Goal: Information Seeking & Learning: Learn about a topic

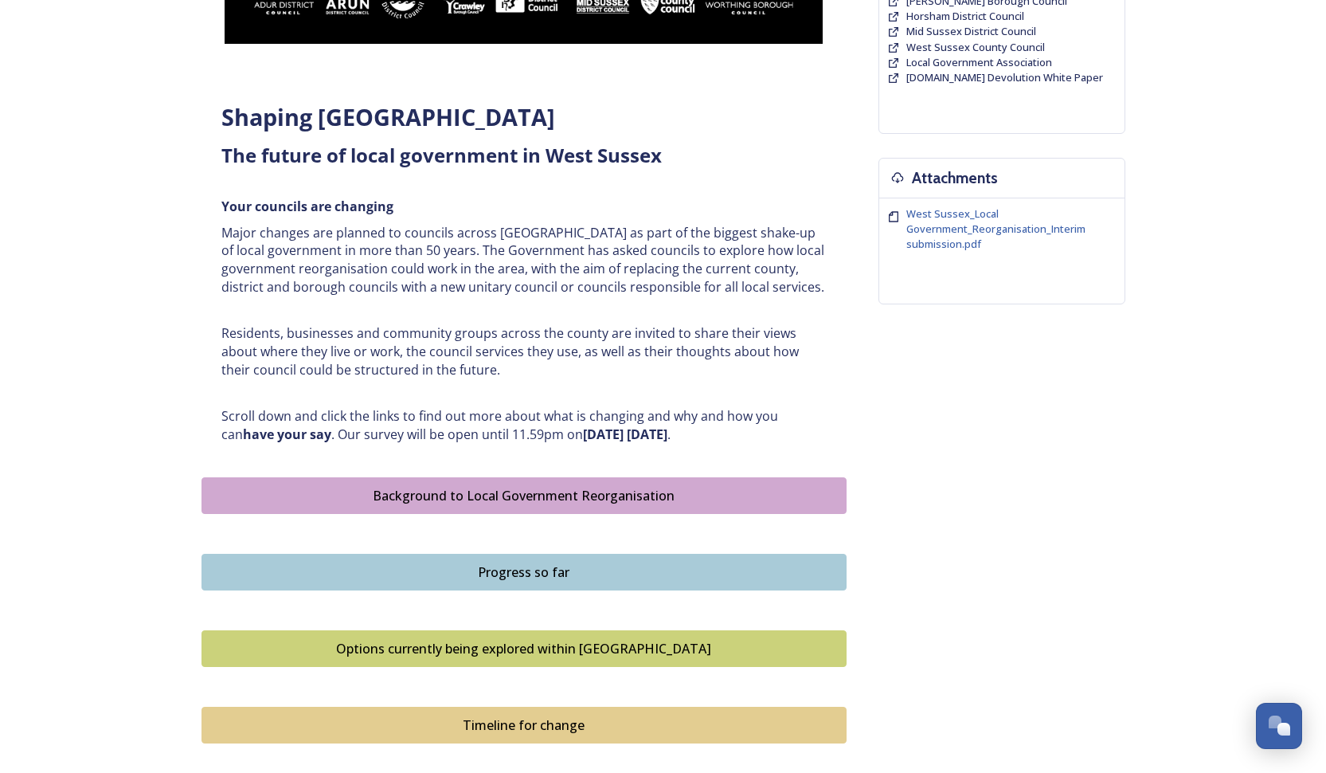
scroll to position [523, 0]
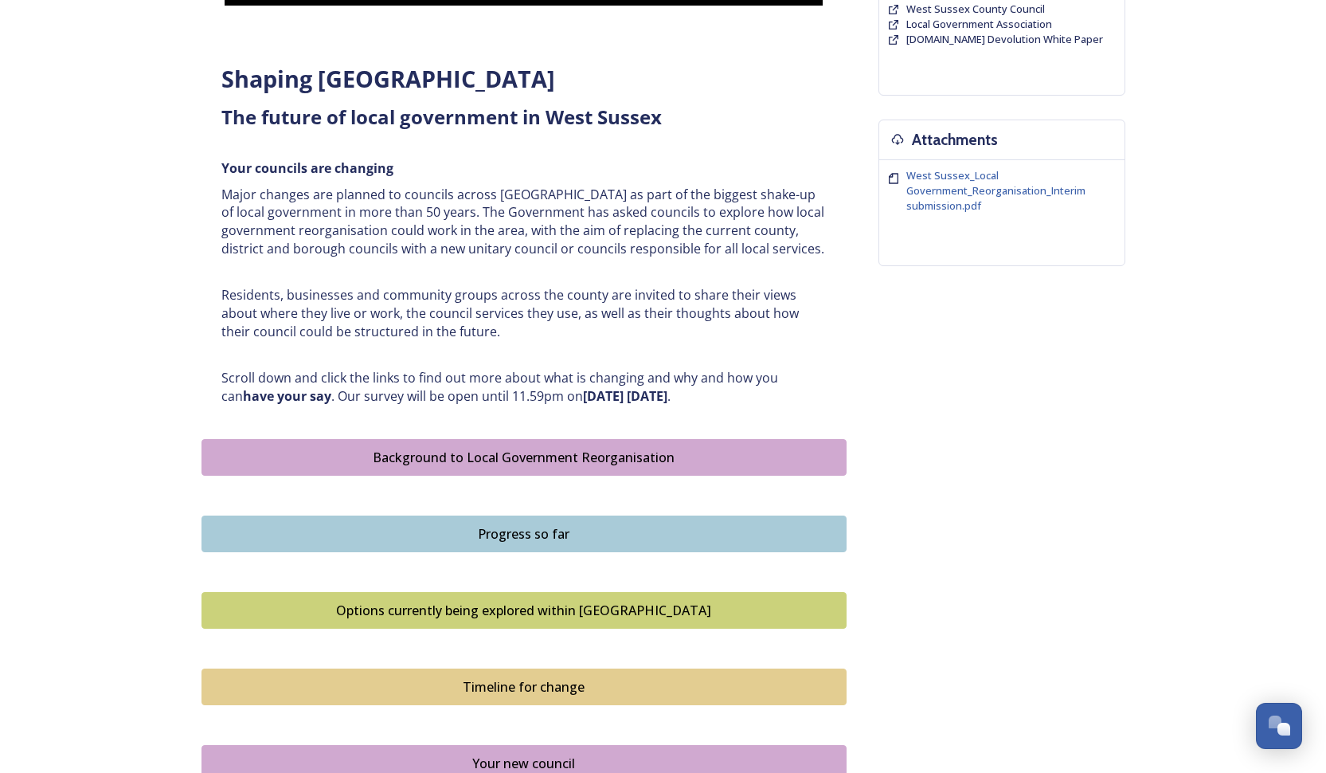
click at [596, 601] on div "Options currently being explored within [GEOGRAPHIC_DATA]" at bounding box center [524, 610] width 628 height 19
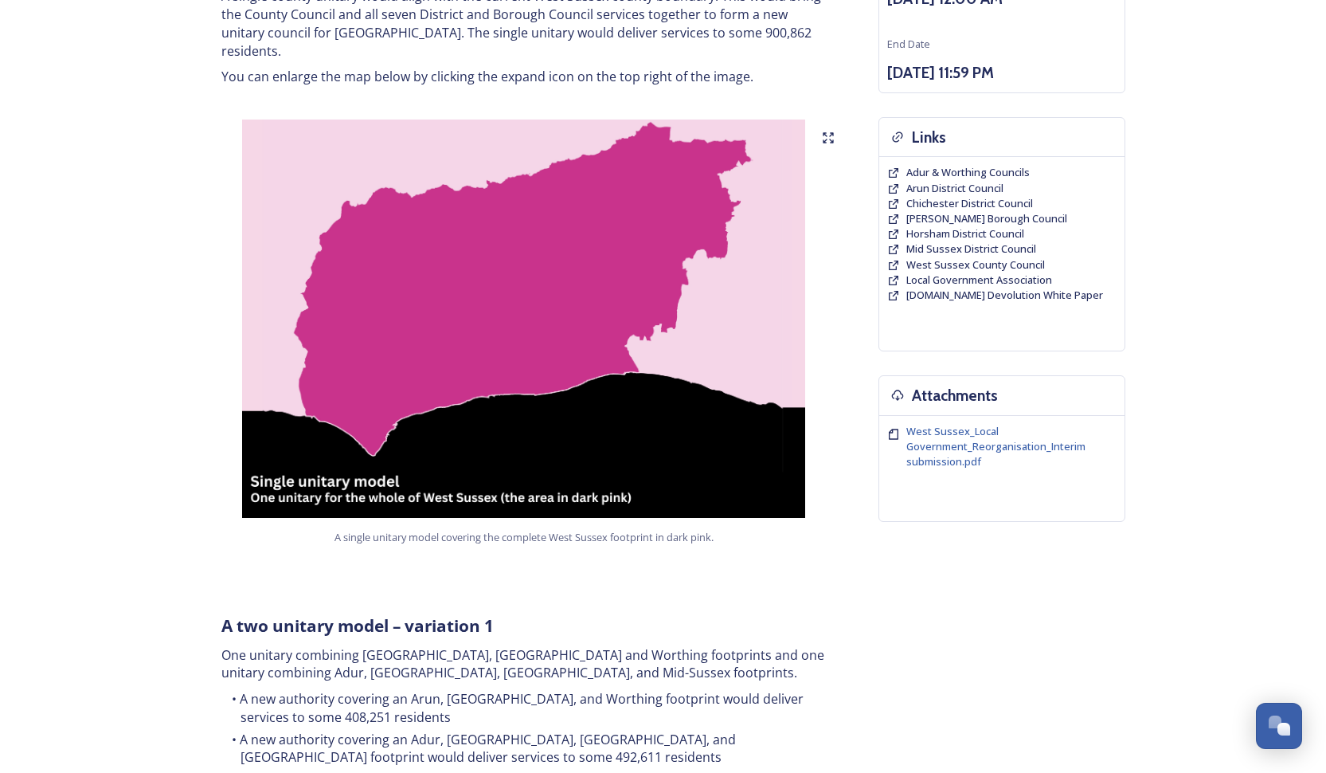
scroll to position [95, 0]
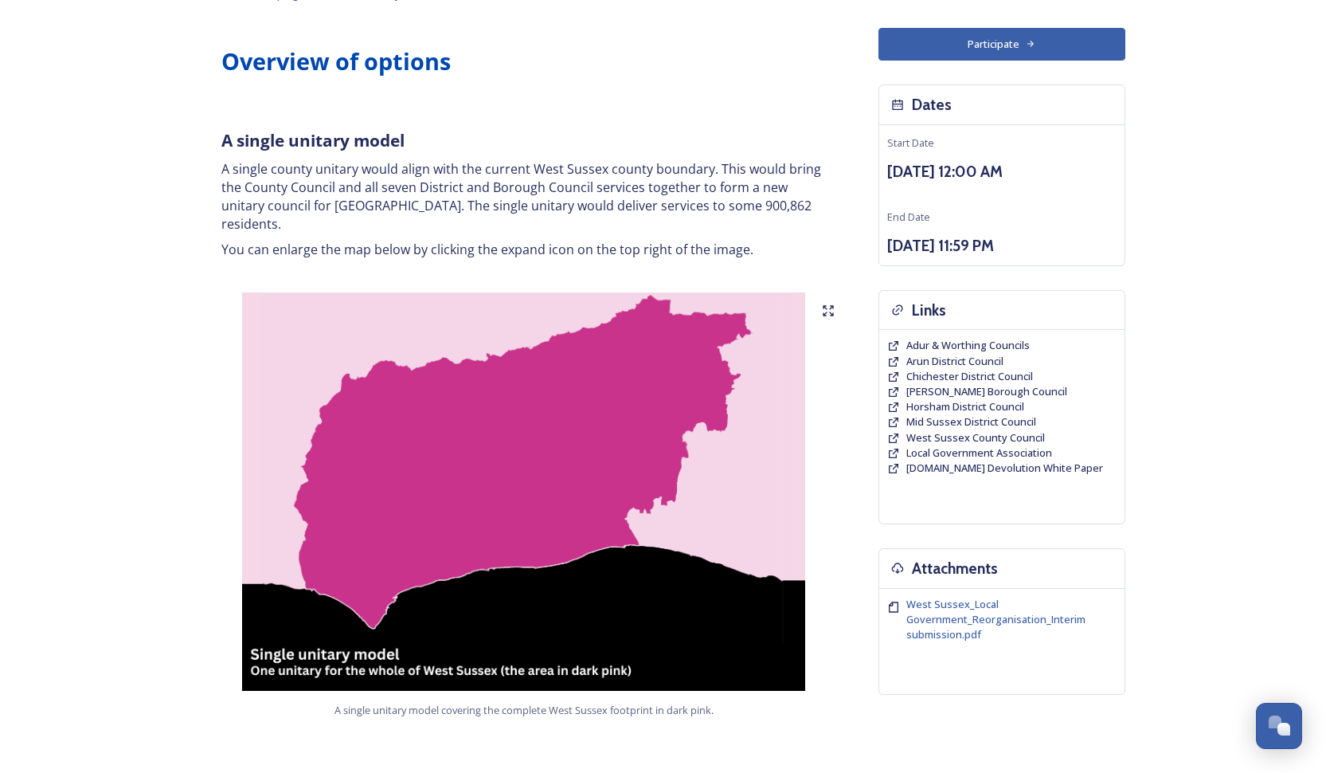
click at [506, 452] on img at bounding box center [524, 491] width 645 height 398
click at [829, 304] on icon at bounding box center [828, 310] width 13 height 13
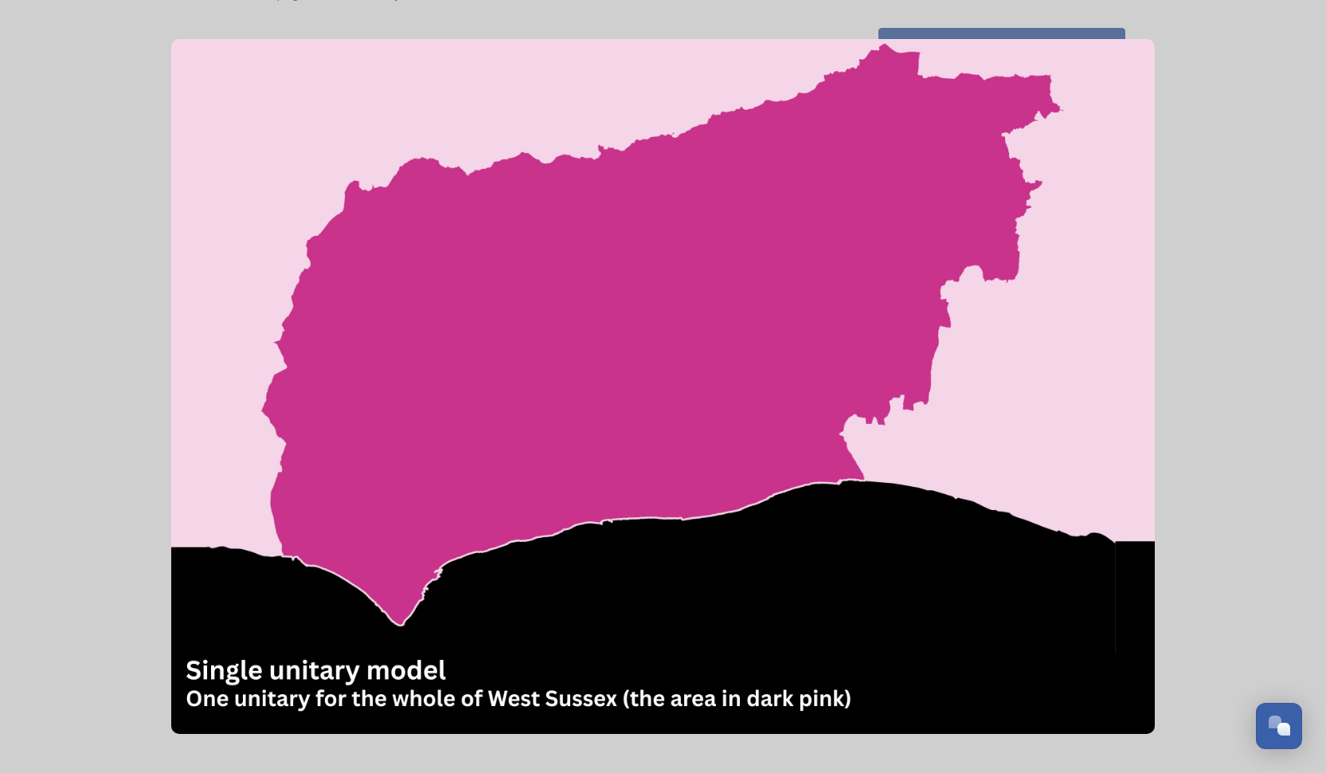
click at [1132, 324] on img at bounding box center [663, 386] width 984 height 695
click at [253, 339] on img at bounding box center [663, 386] width 984 height 695
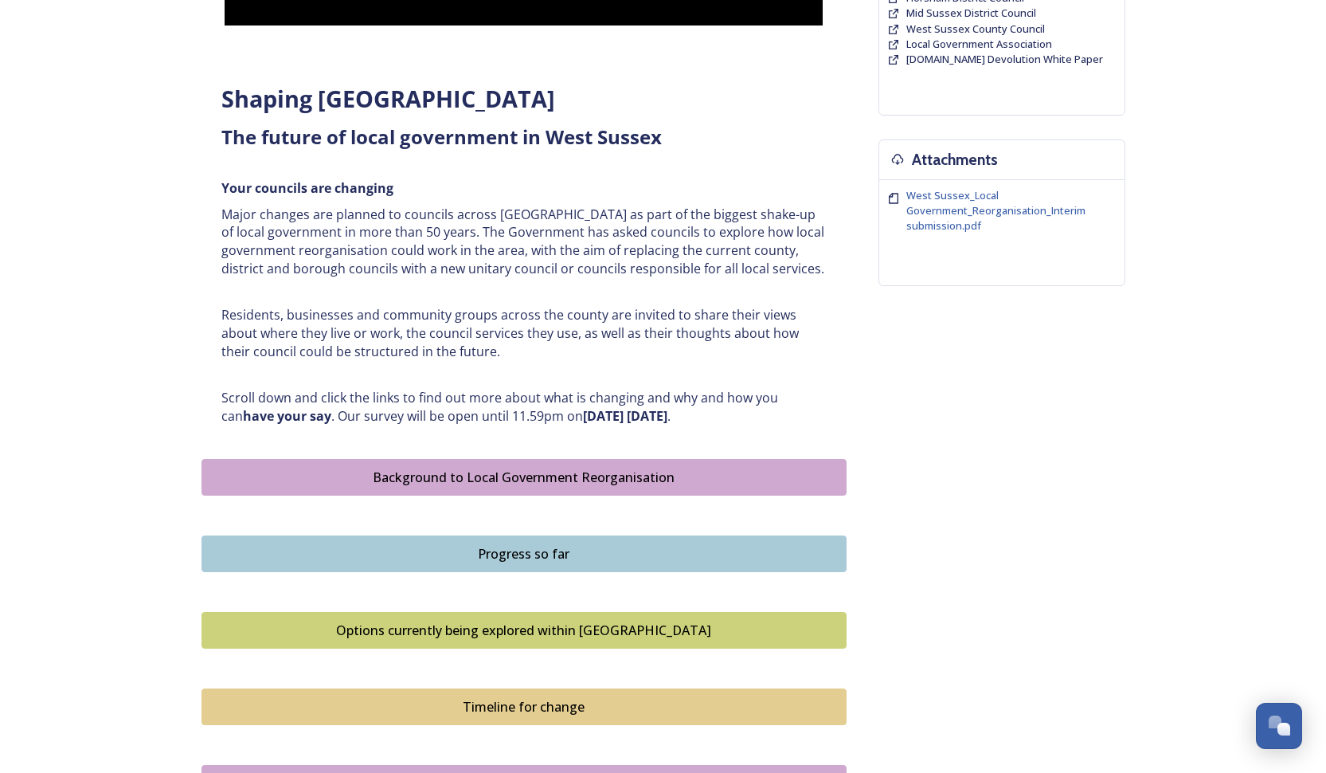
scroll to position [717, 0]
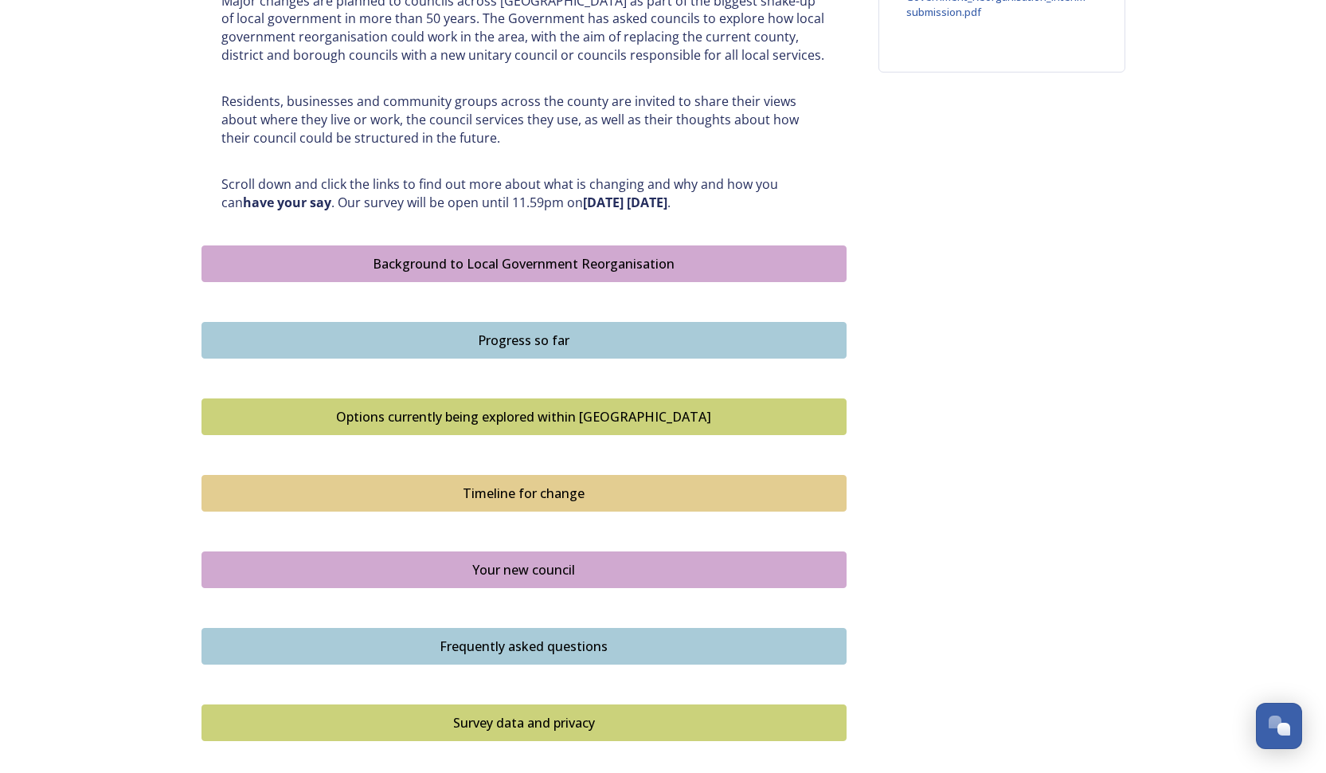
click at [490, 408] on div "Options currently being explored within [GEOGRAPHIC_DATA]" at bounding box center [524, 416] width 628 height 19
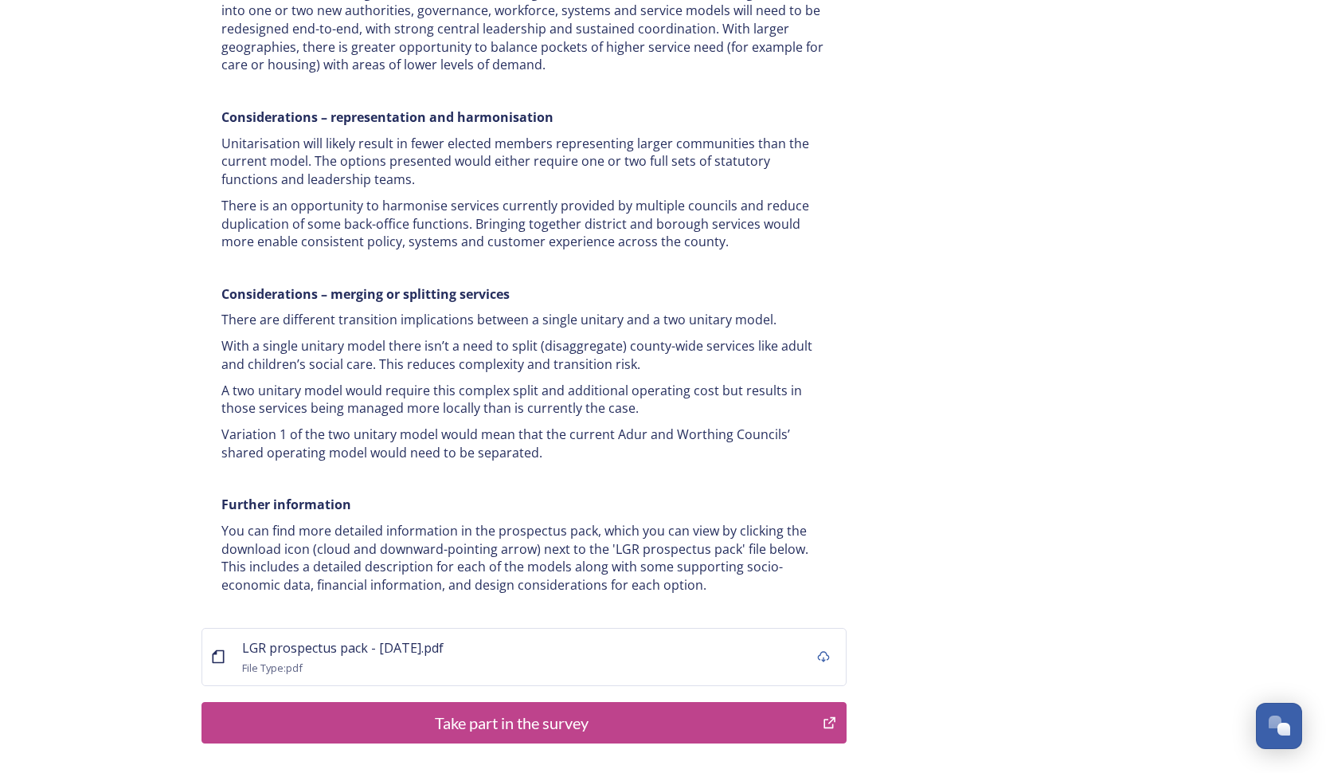
scroll to position [2941, 0]
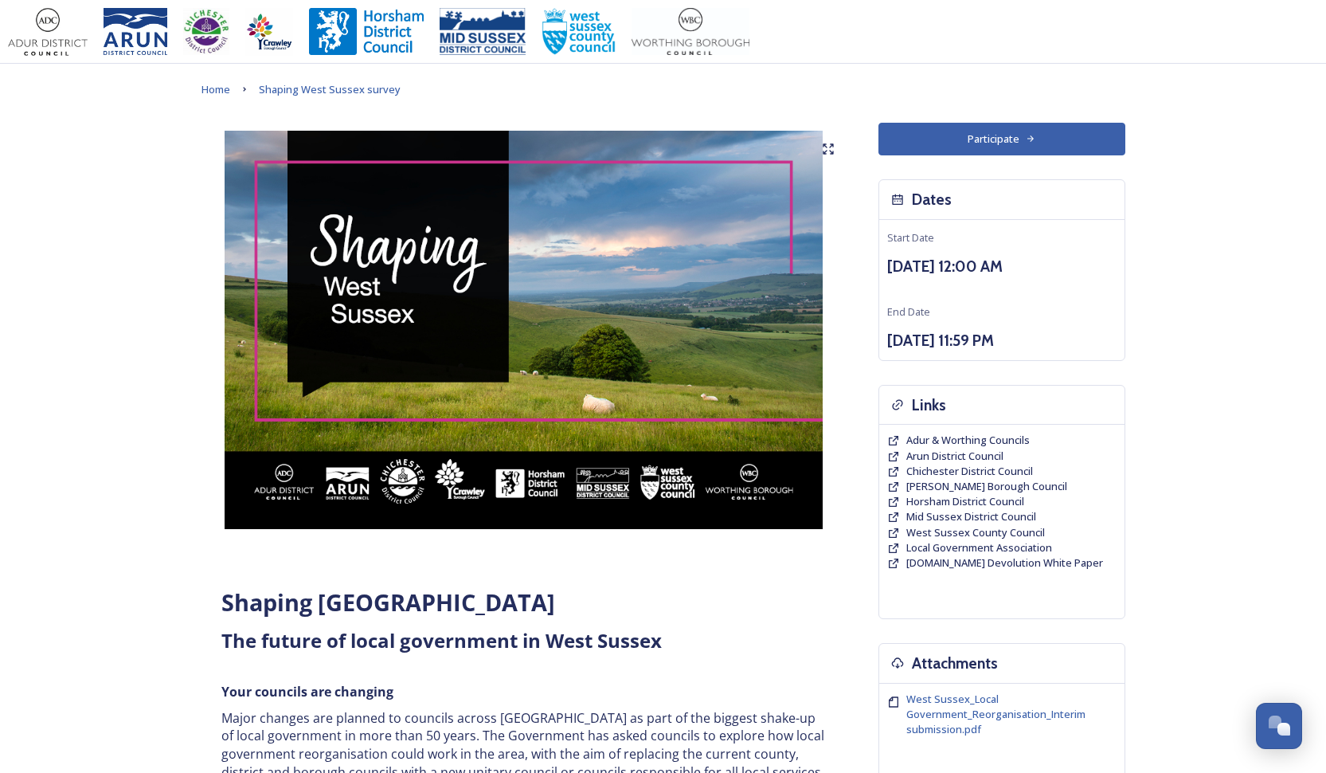
scroll to position [933, 0]
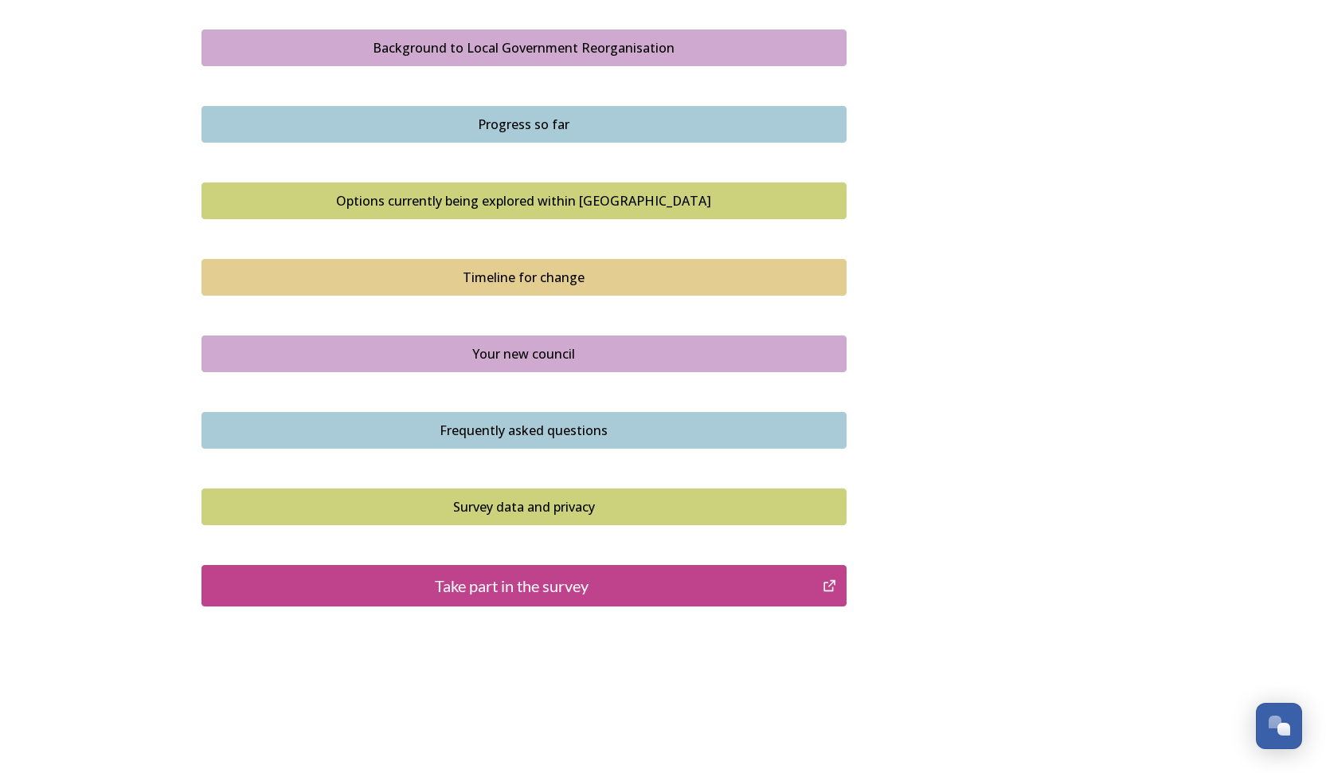
click at [535, 272] on div "Timeline for change" at bounding box center [524, 277] width 628 height 19
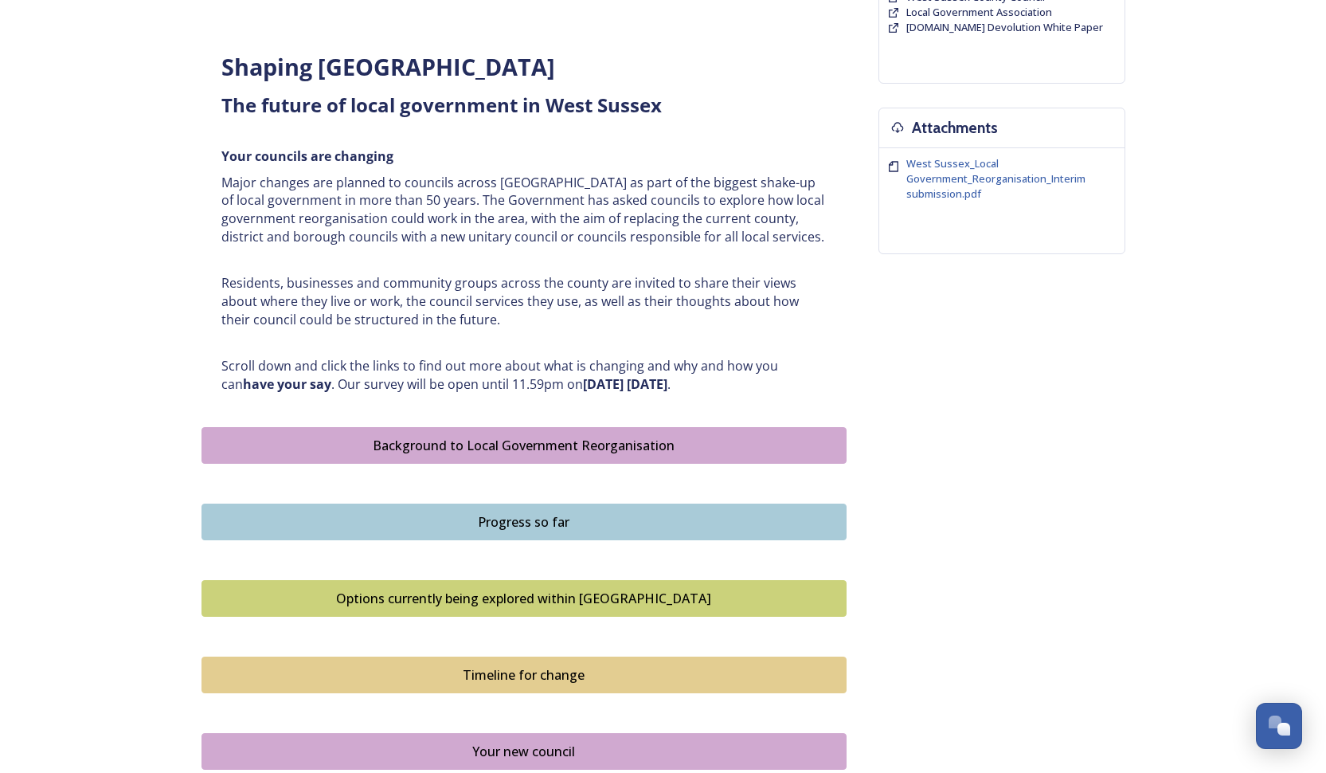
scroll to position [933, 0]
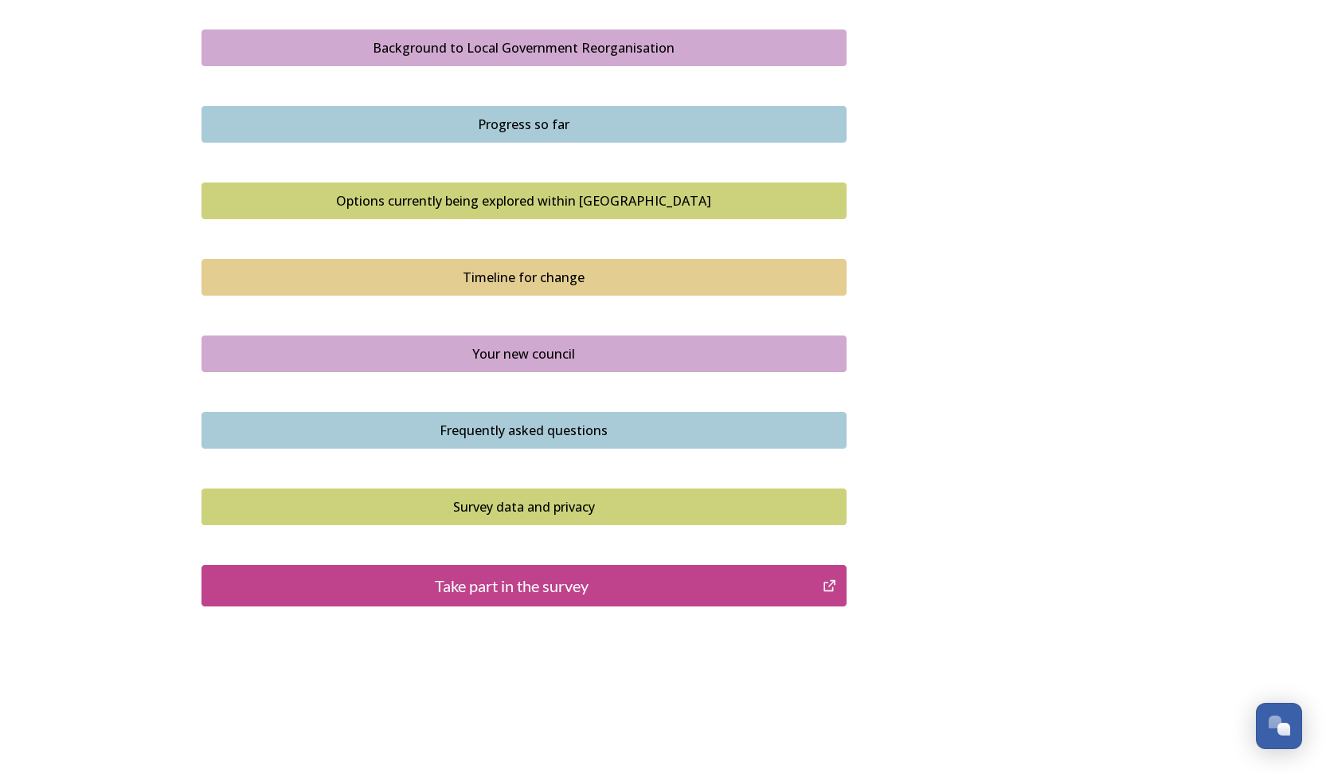
click at [515, 432] on button "Frequently asked questions" at bounding box center [524, 430] width 645 height 37
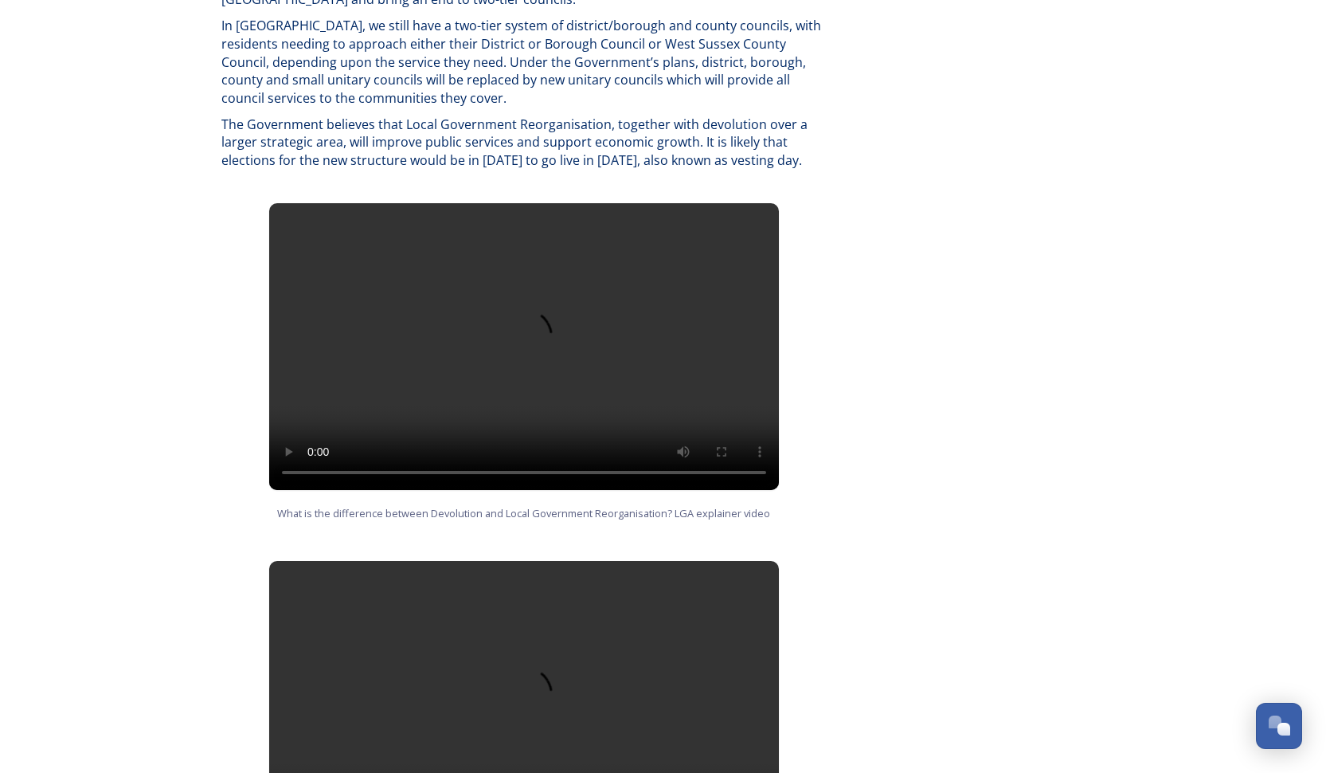
scroll to position [1043, 0]
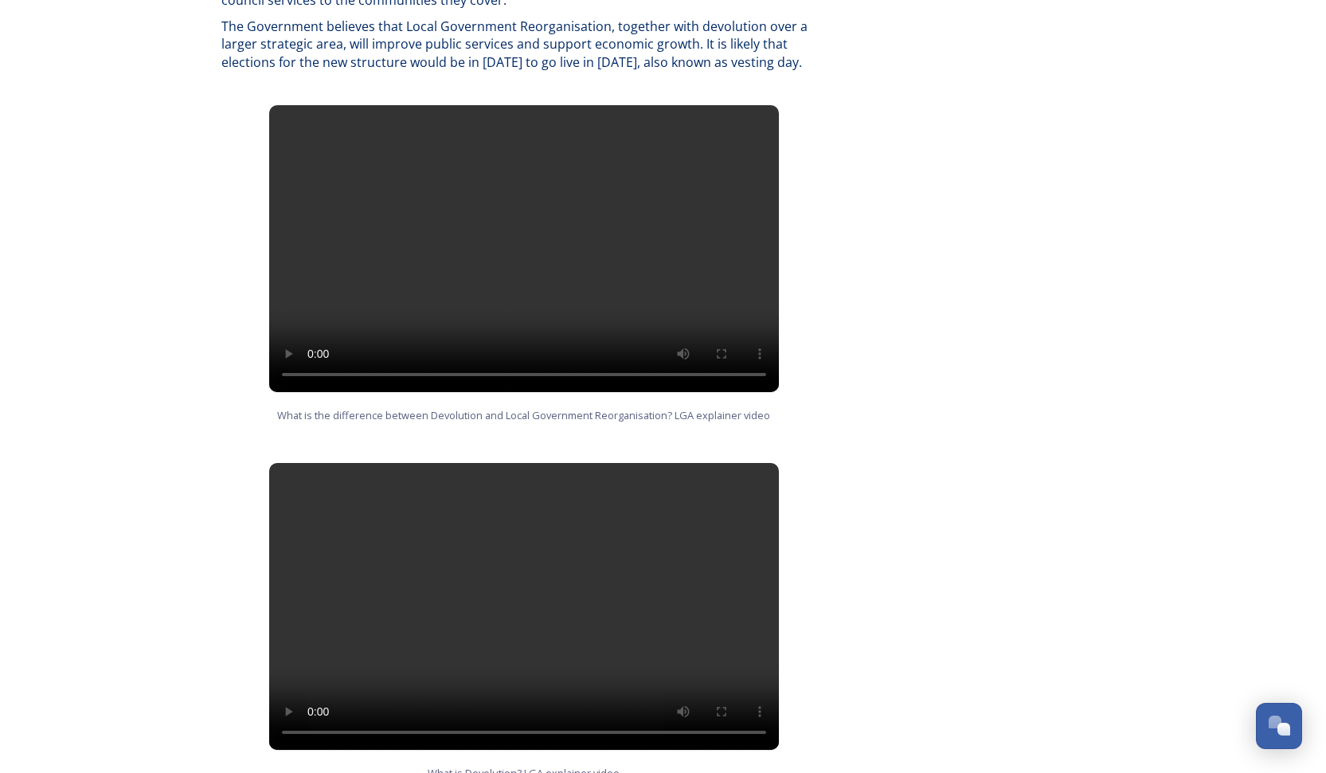
click at [524, 235] on video at bounding box center [524, 248] width 510 height 287
click at [310, 356] on video at bounding box center [524, 248] width 510 height 287
drag, startPoint x: 621, startPoint y: 360, endPoint x: 658, endPoint y: 375, distance: 39.6
click at [661, 365] on video at bounding box center [524, 248] width 510 height 287
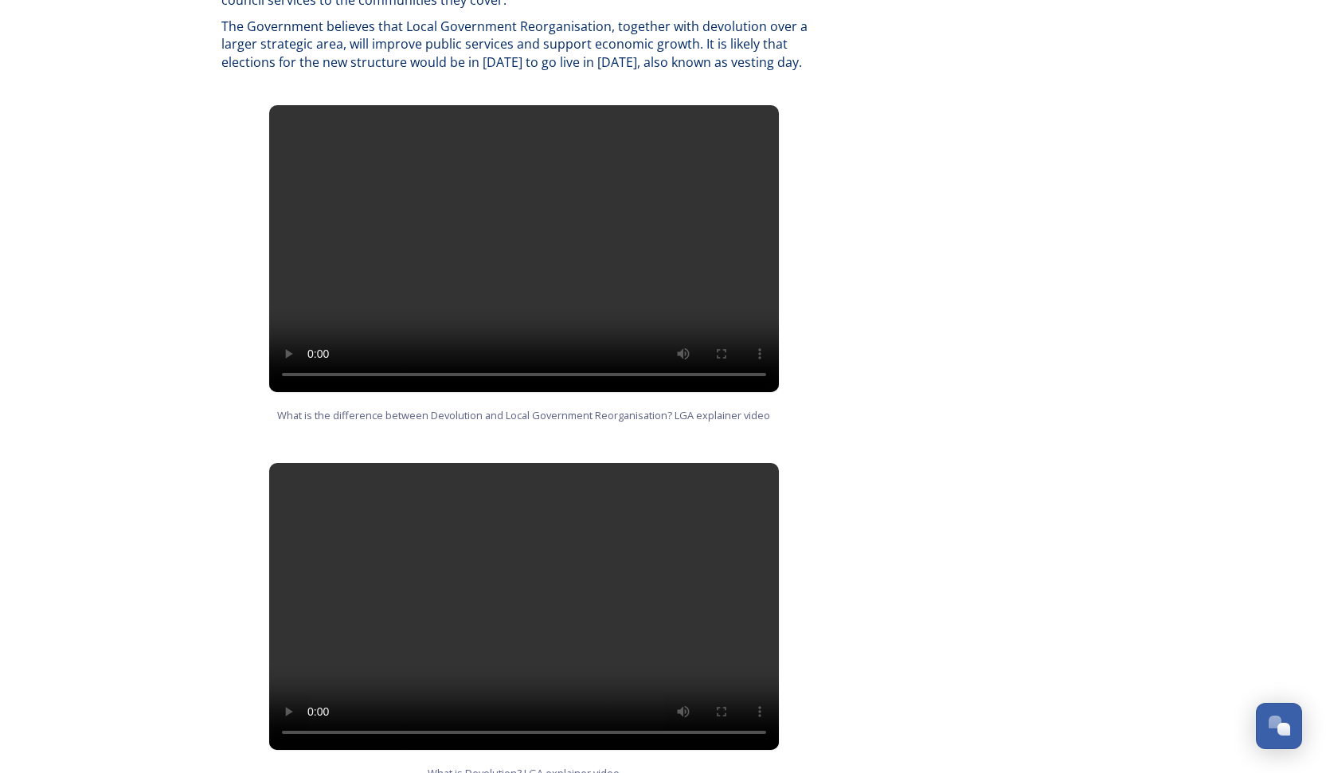
click at [523, 595] on video at bounding box center [524, 606] width 510 height 287
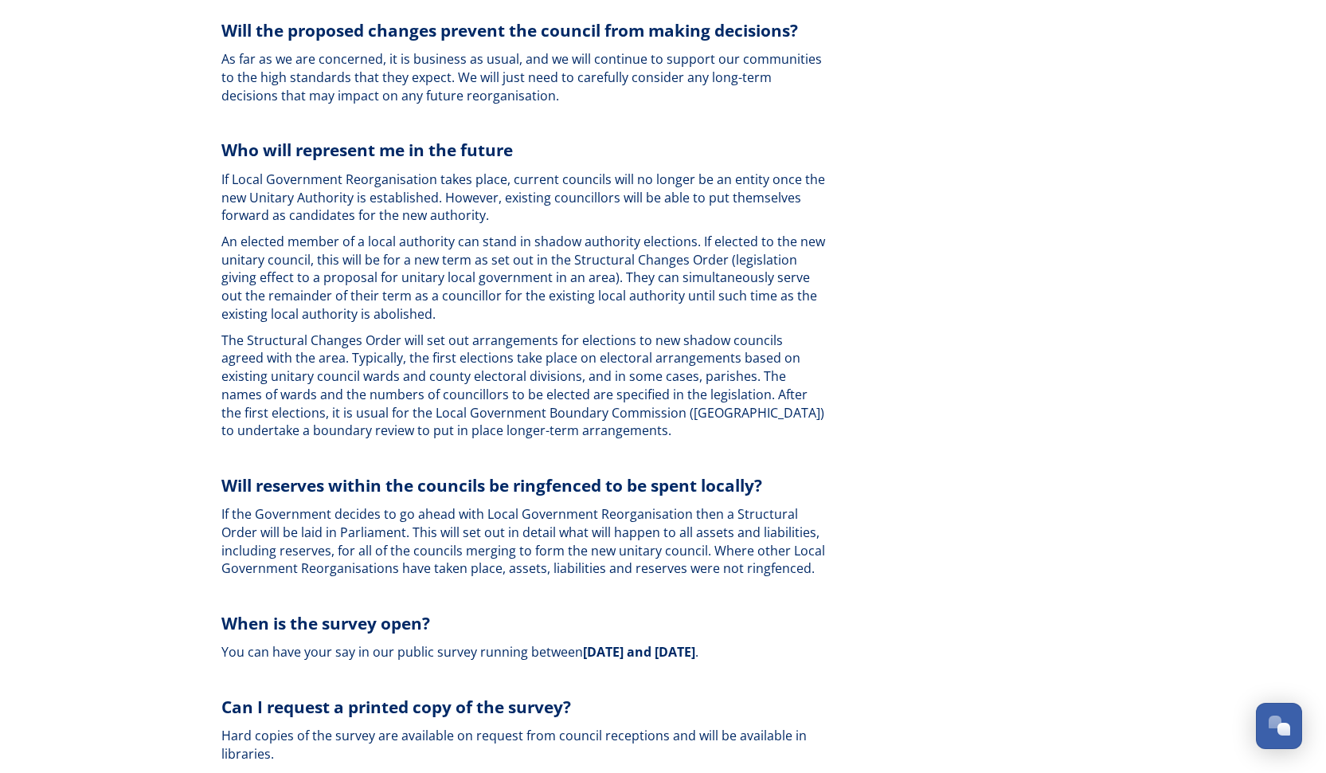
scroll to position [4448, 0]
